Goal: Communication & Community: Answer question/provide support

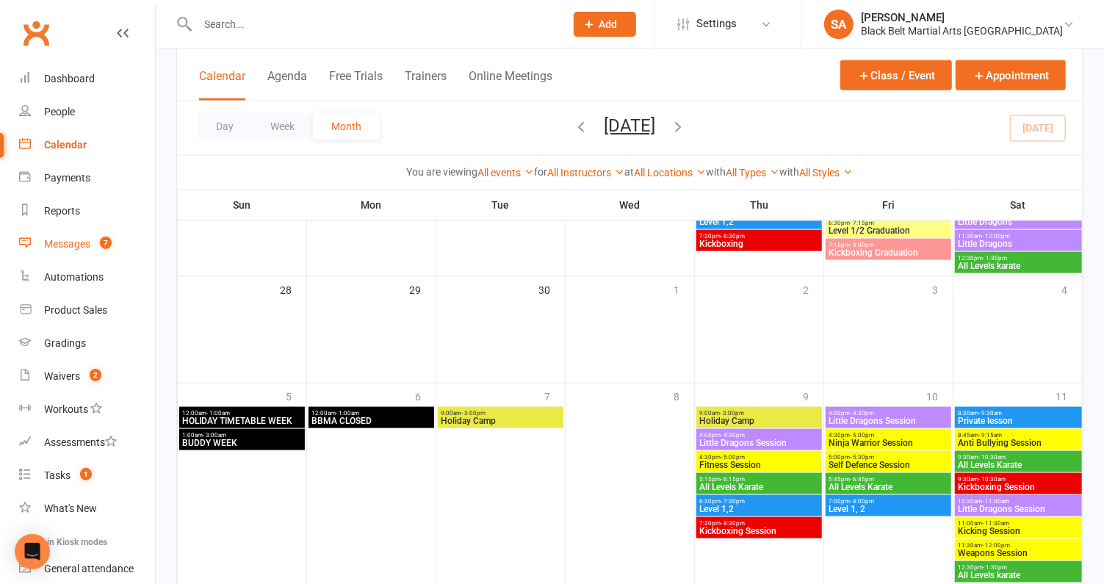
click at [69, 247] on div "Messages" at bounding box center [67, 244] width 46 height 12
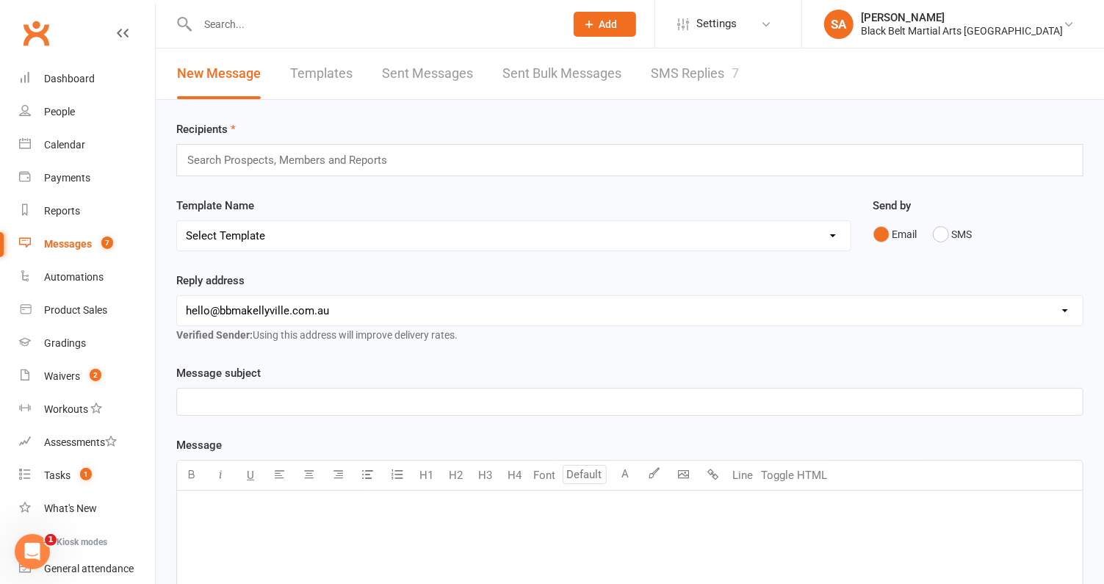
click at [680, 70] on link "SMS Replies 7" at bounding box center [695, 73] width 88 height 51
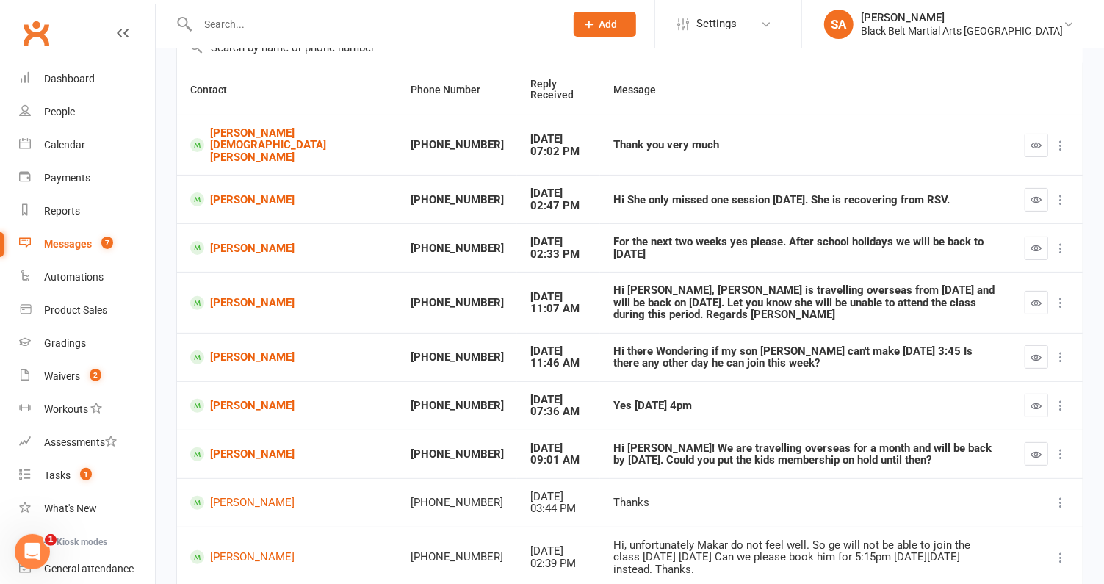
scroll to position [126, 0]
